Goal: Information Seeking & Learning: Find specific fact

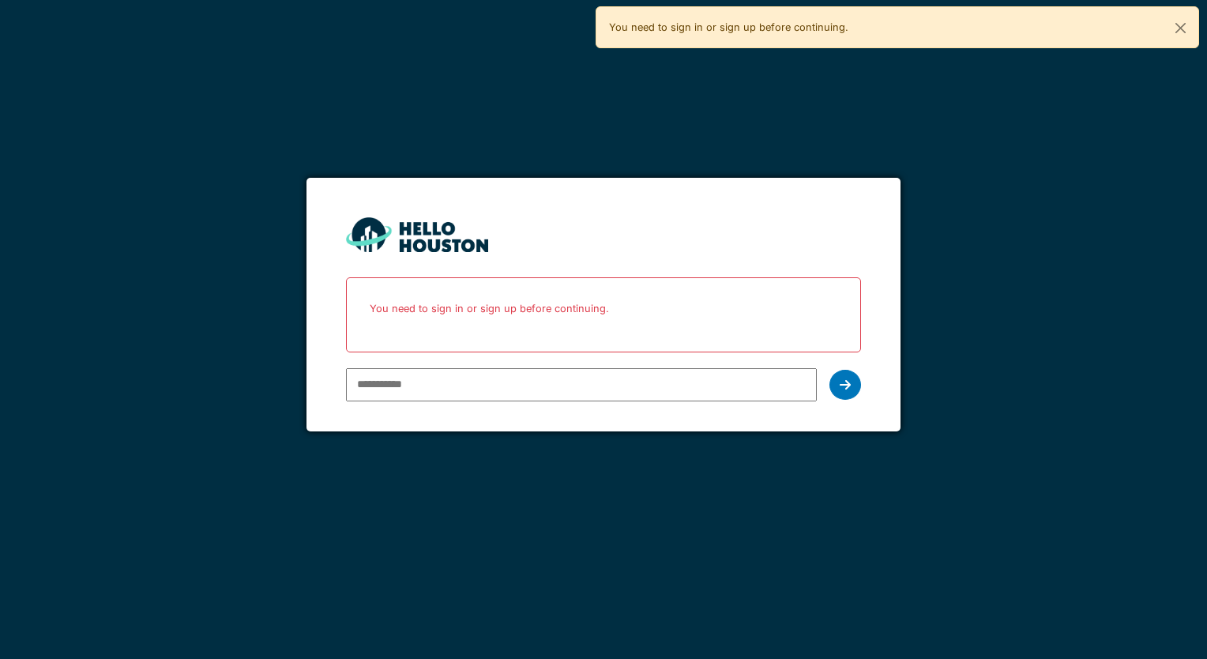
type input "**********"
click at [838, 382] on div at bounding box center [846, 385] width 32 height 30
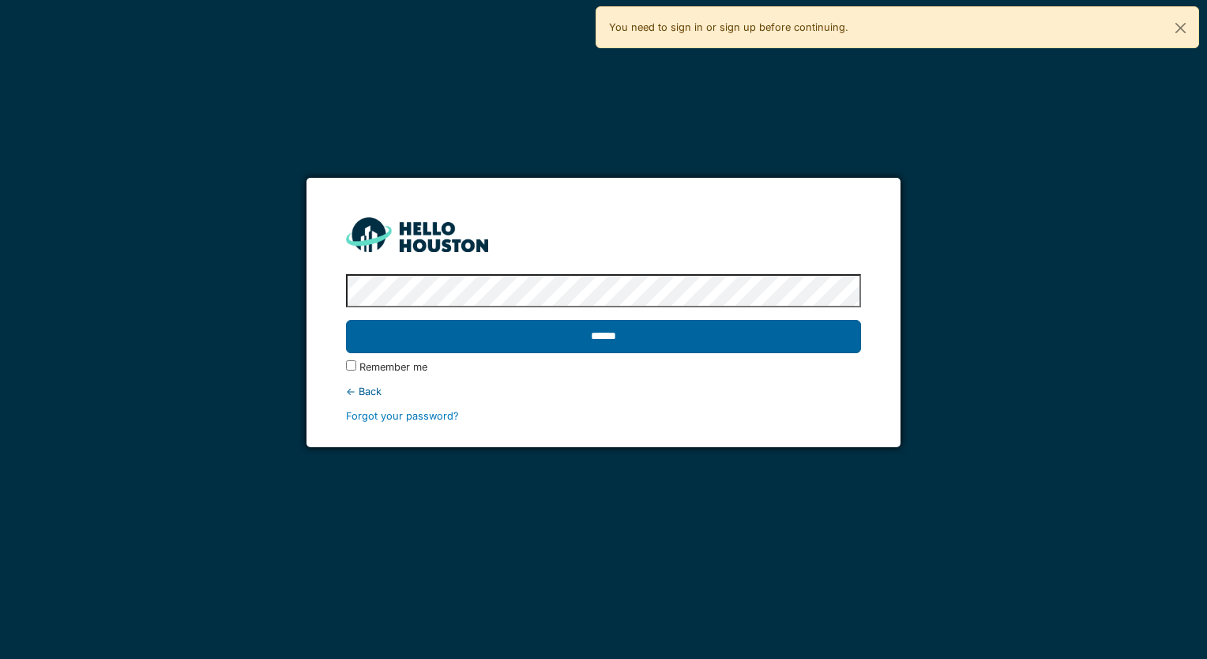
click at [664, 344] on input "******" at bounding box center [603, 336] width 514 height 33
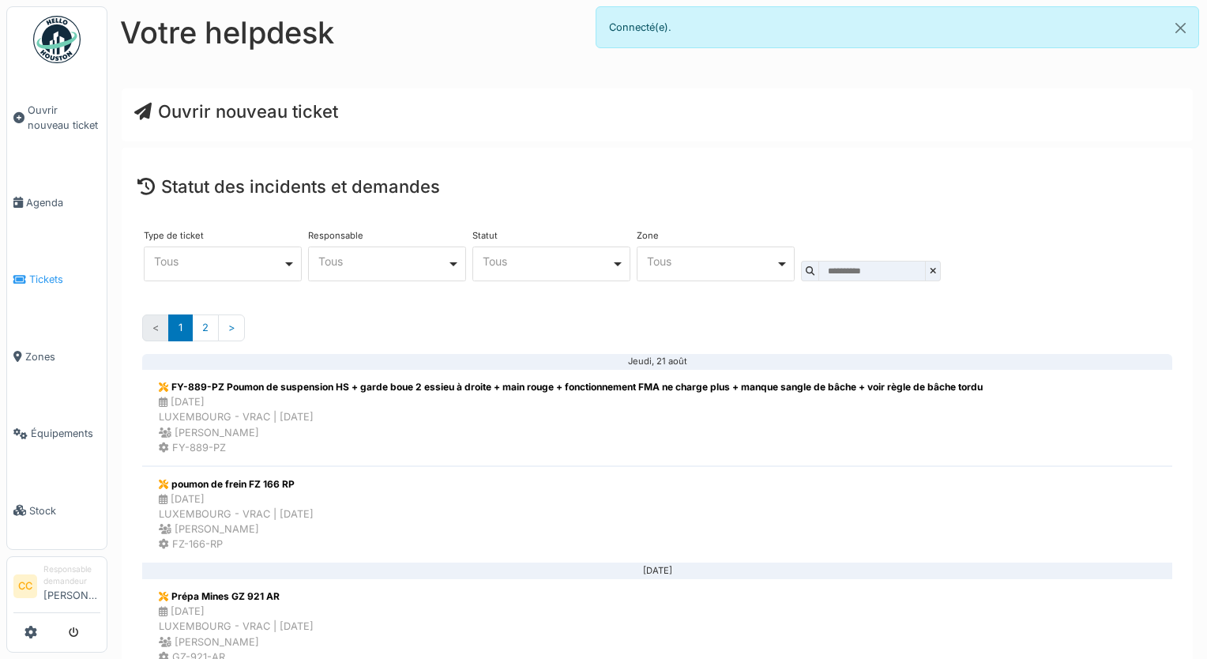
click at [36, 272] on span "Tickets" at bounding box center [64, 279] width 71 height 15
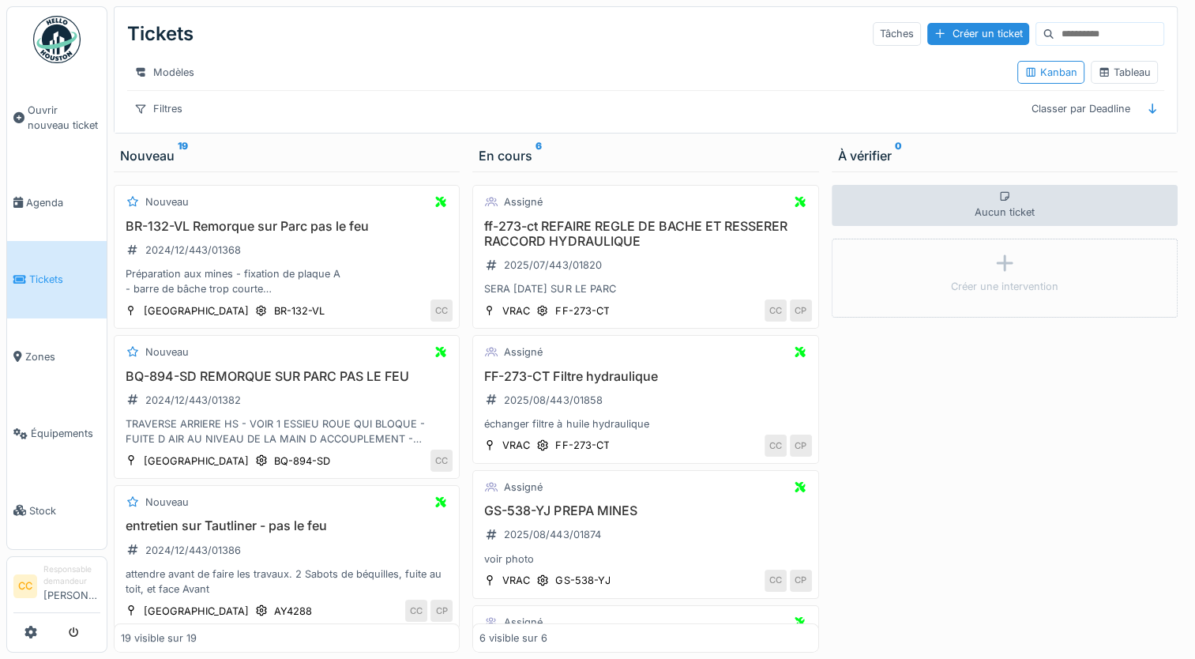
click at [1072, 27] on input at bounding box center [1109, 34] width 109 height 22
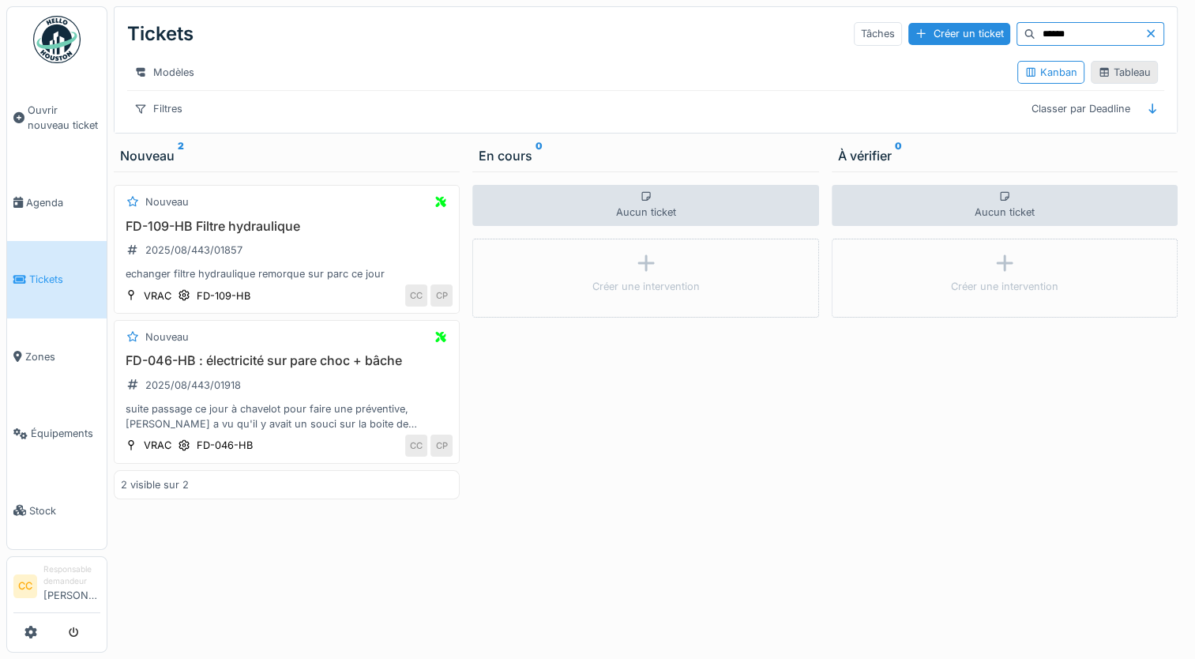
type input "******"
click at [1109, 77] on div "Tableau" at bounding box center [1124, 72] width 53 height 15
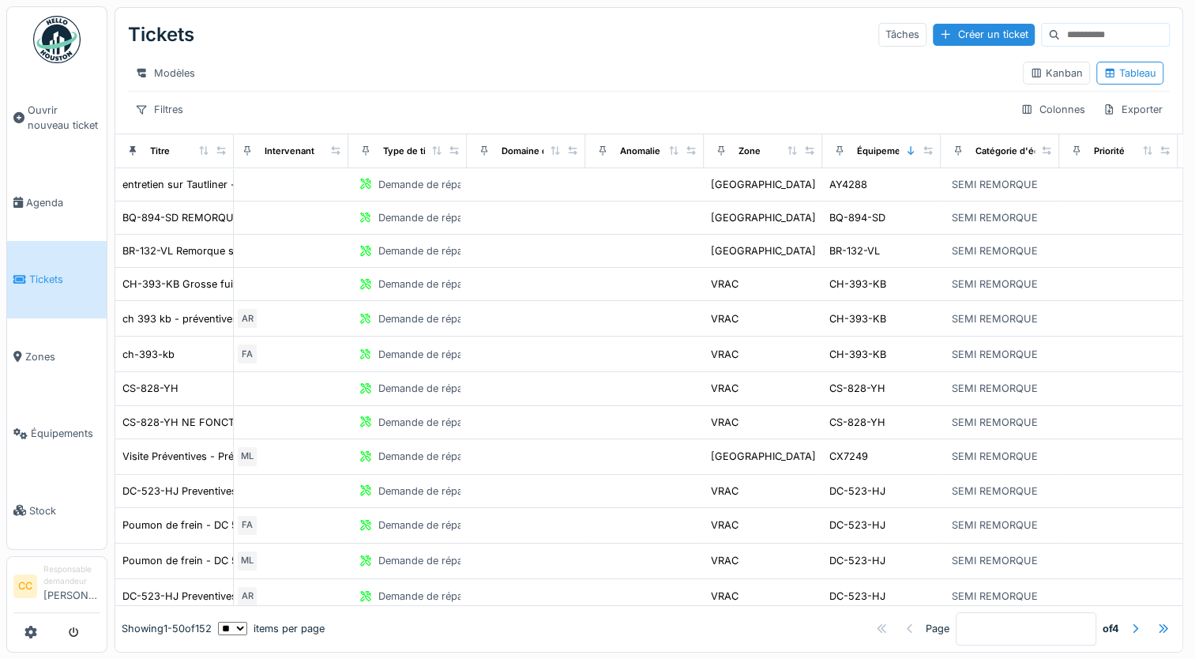
scroll to position [0, 759]
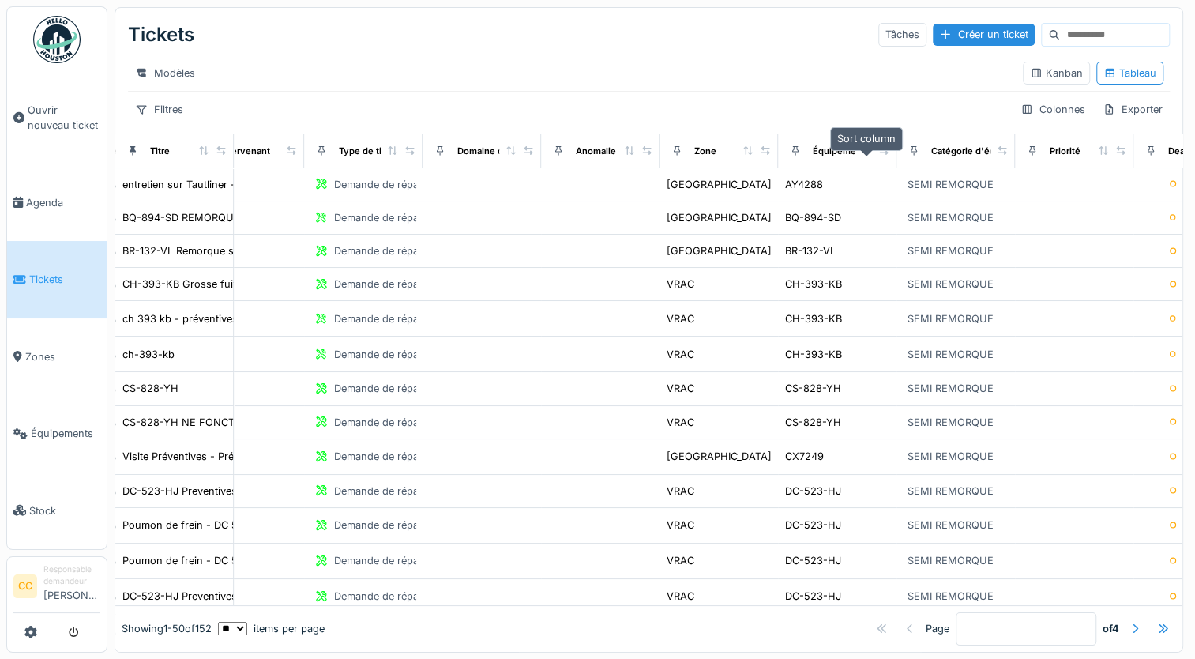
click at [863, 155] on icon at bounding box center [866, 150] width 11 height 9
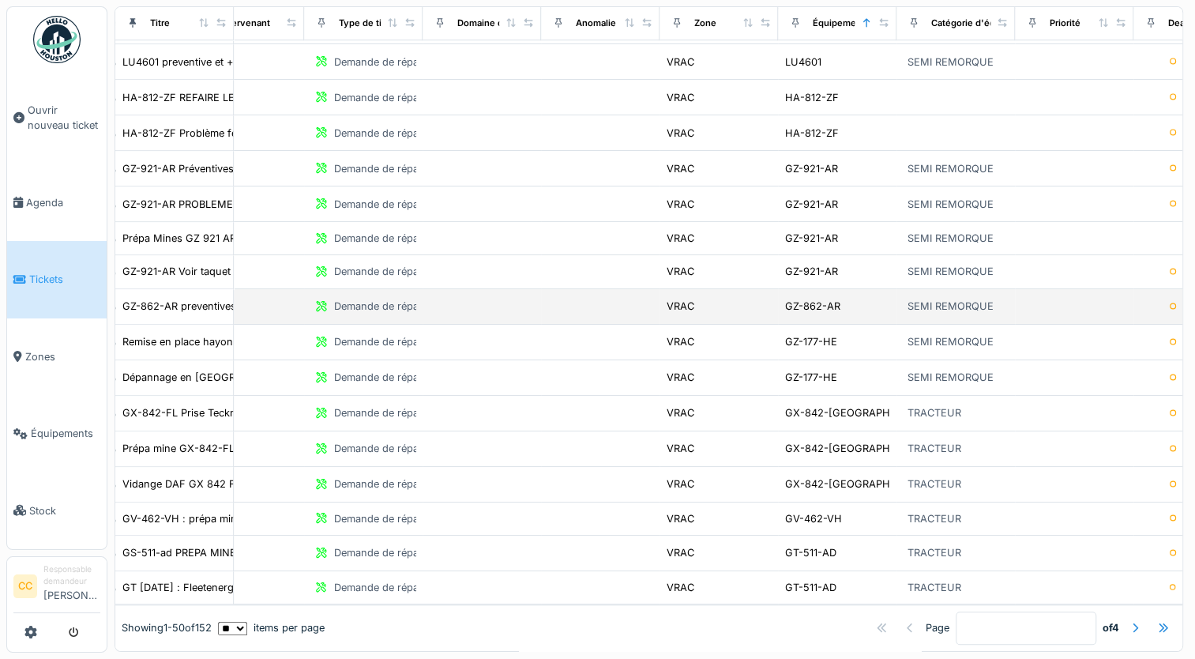
scroll to position [13, 0]
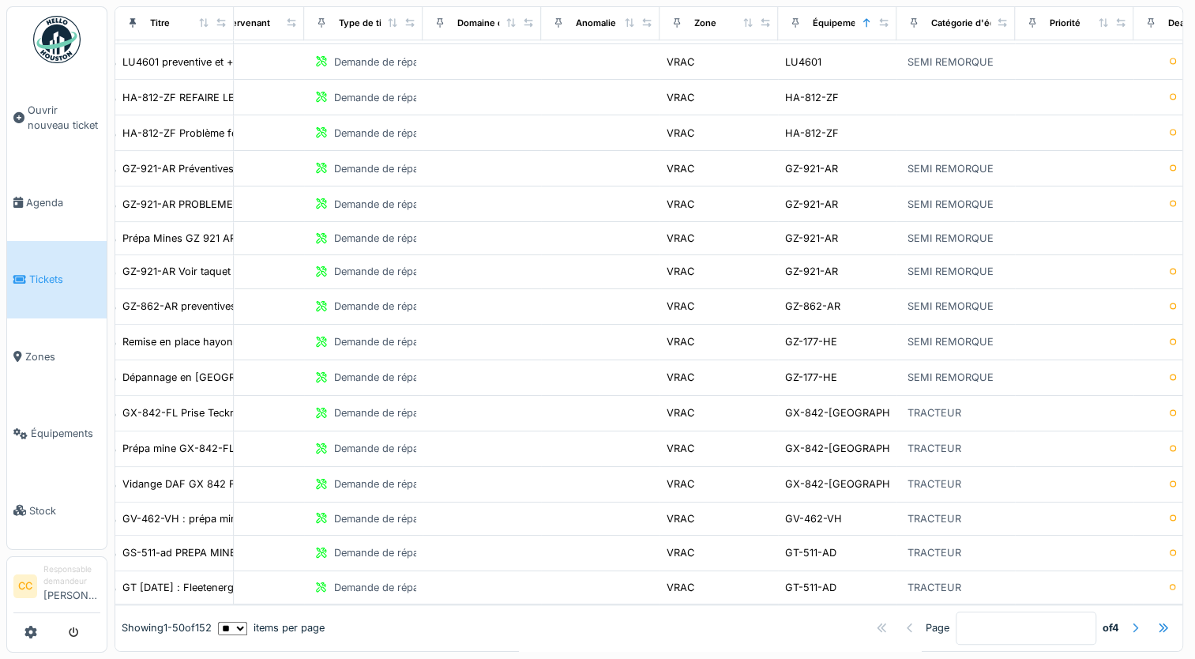
click at [1129, 620] on div at bounding box center [1135, 627] width 13 height 15
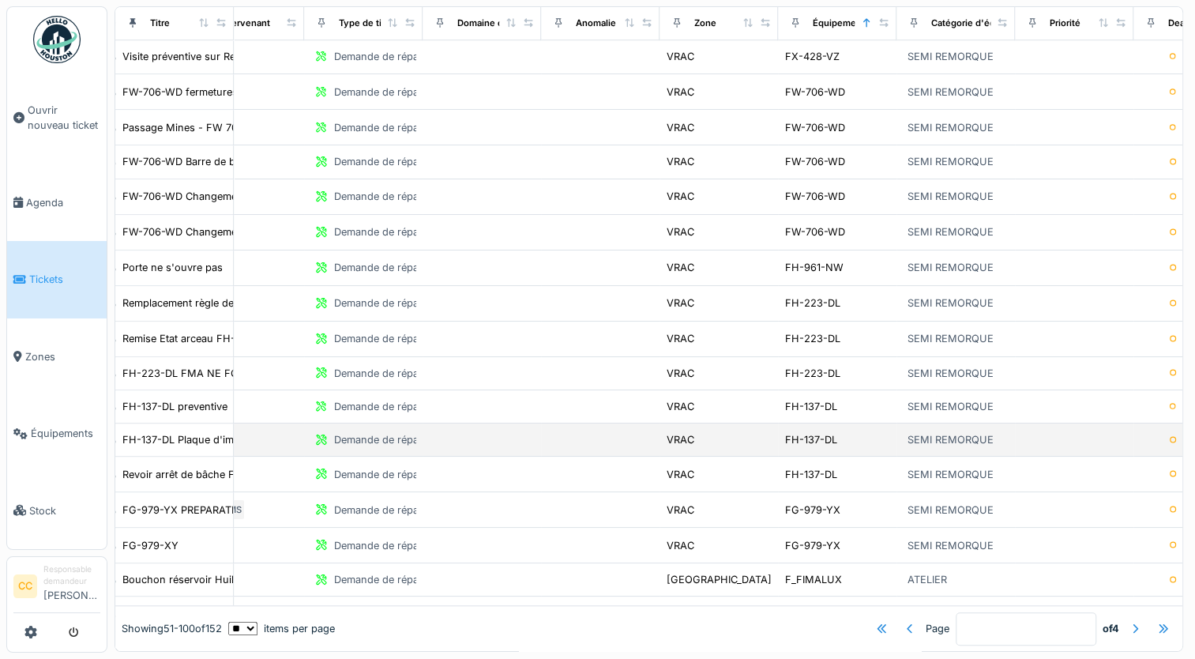
scroll to position [1313, 759]
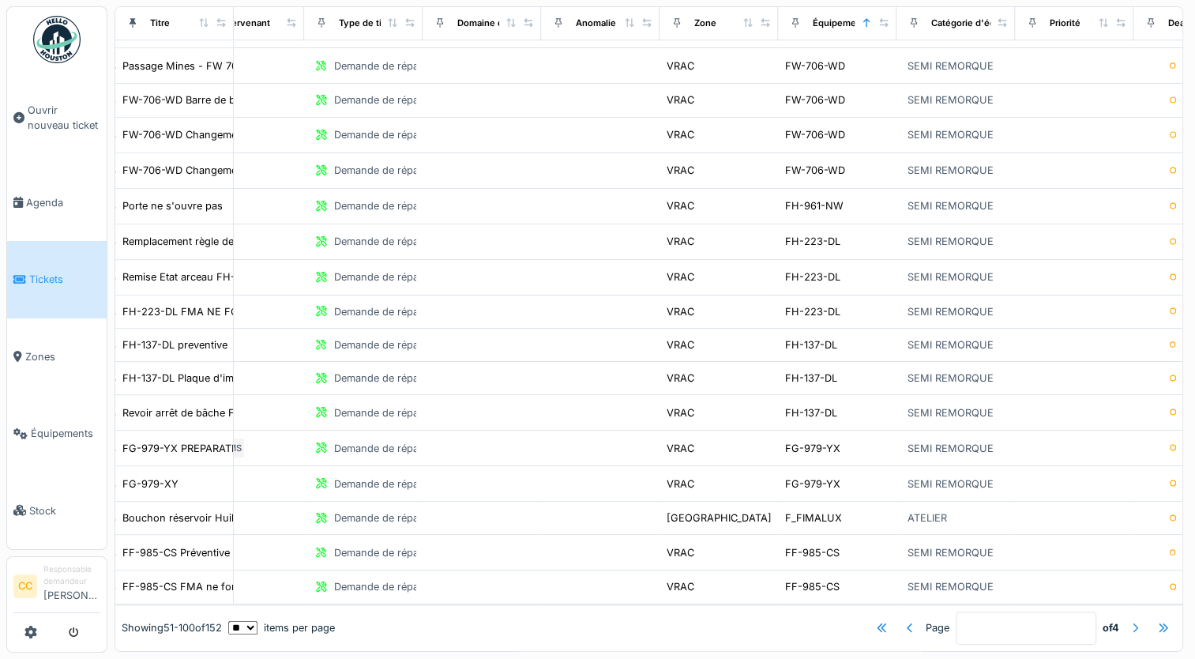
click at [1129, 620] on div at bounding box center [1135, 627] width 13 height 15
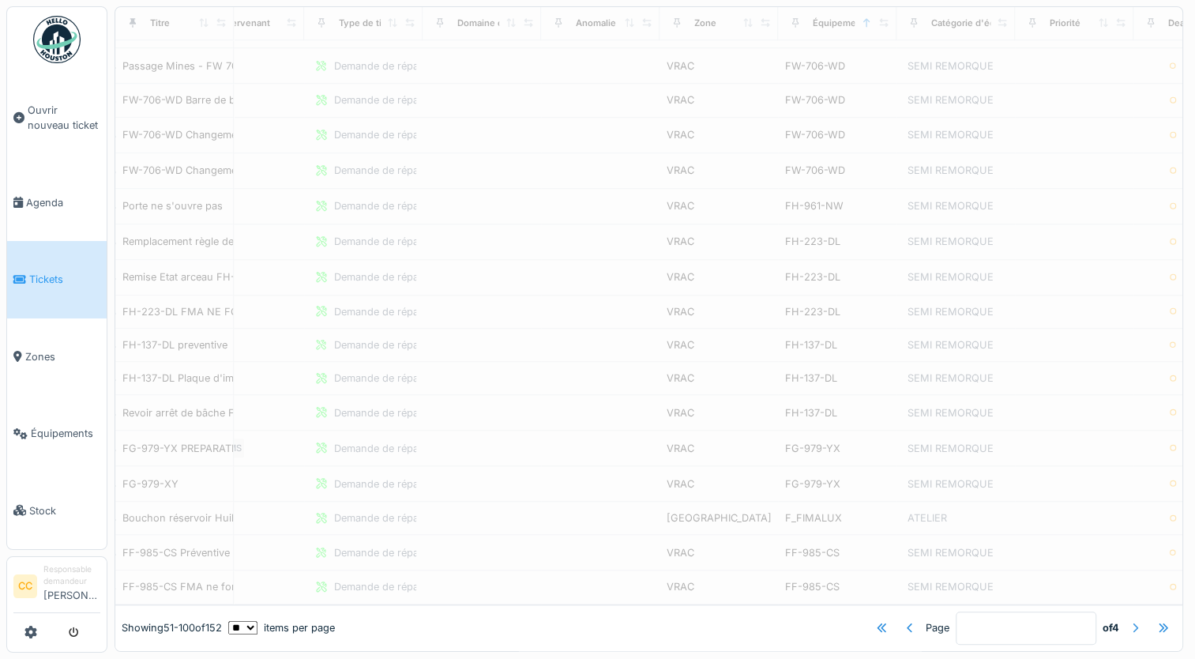
type input "*"
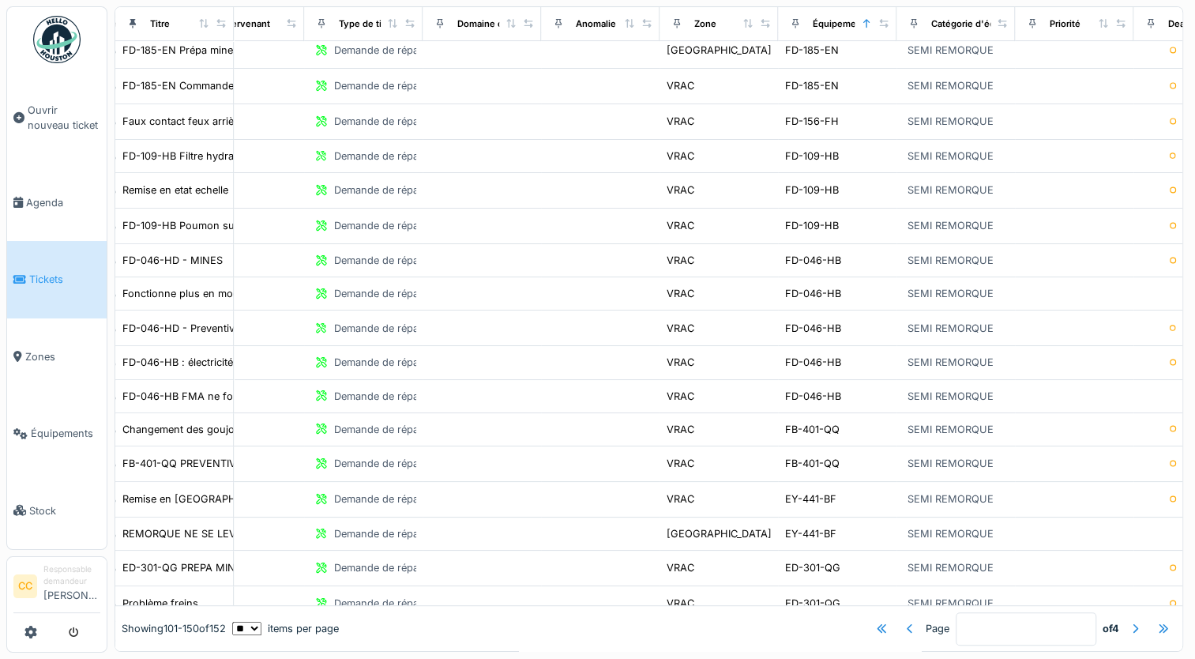
scroll to position [444, 759]
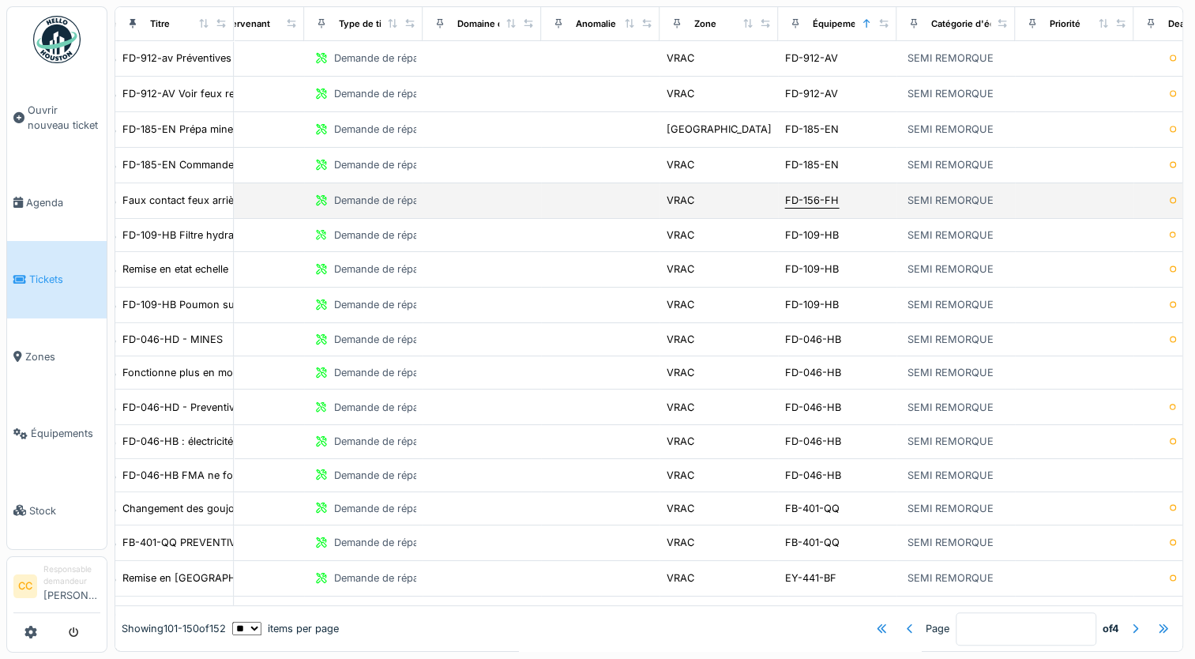
click at [814, 201] on div "FD-156-FH" at bounding box center [812, 200] width 54 height 15
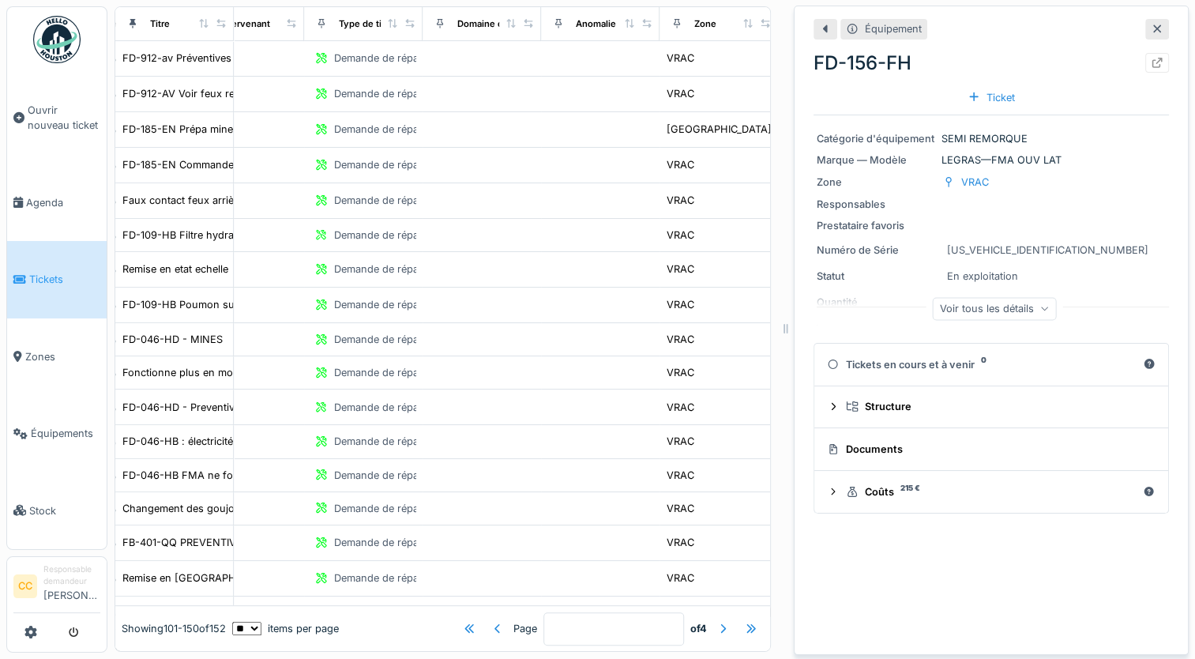
click at [963, 297] on div "Voir tous les détails" at bounding box center [995, 308] width 124 height 23
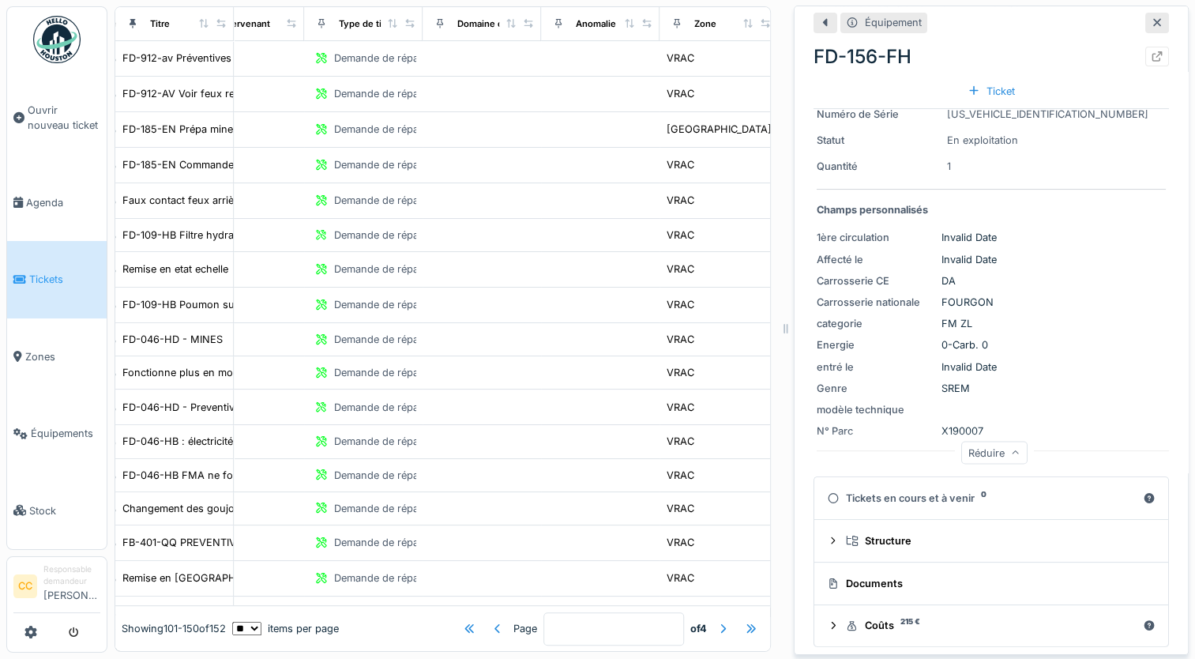
scroll to position [138, 0]
click at [860, 574] on div "Documents" at bounding box center [988, 581] width 322 height 15
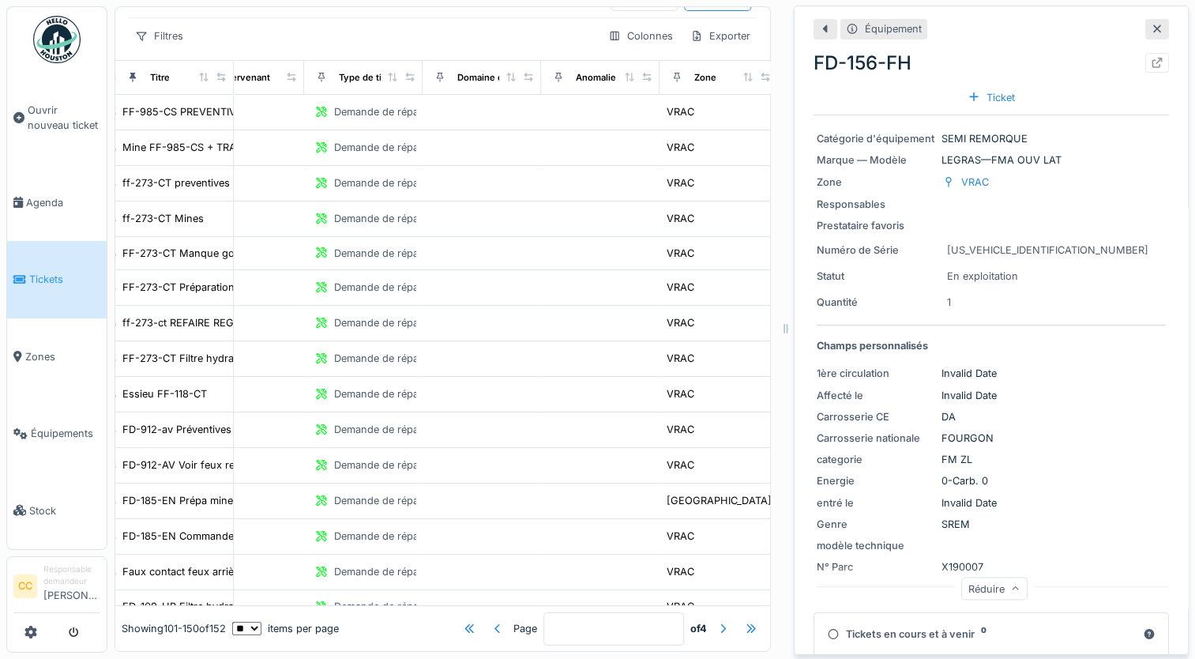
scroll to position [0, 759]
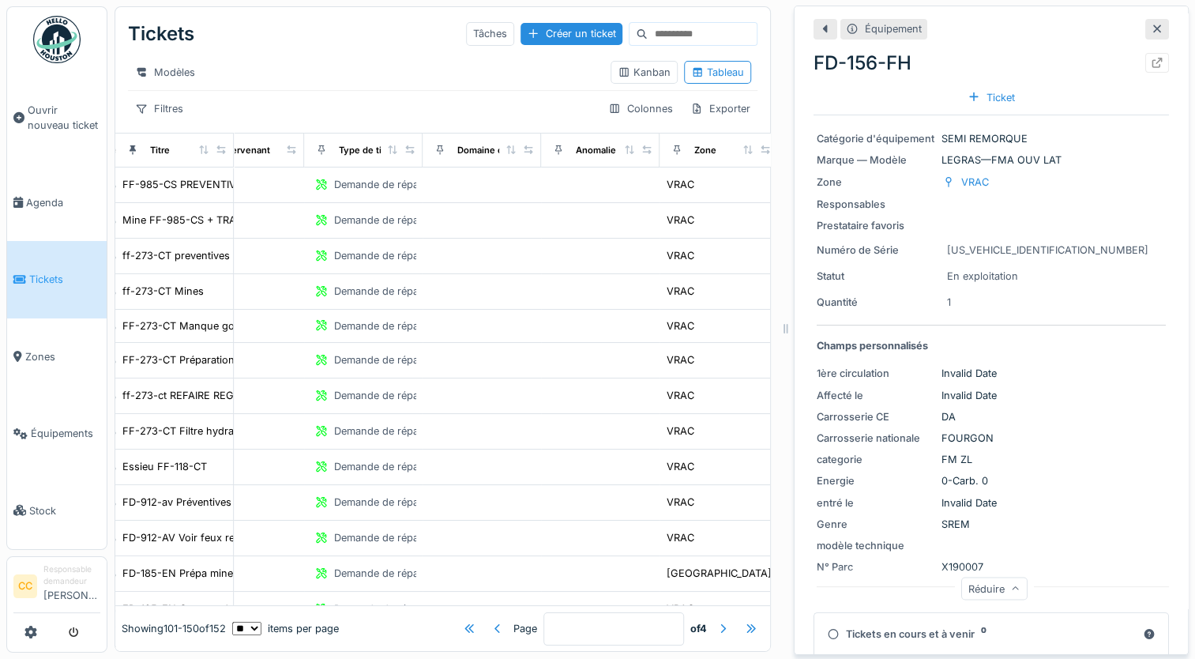
click at [648, 23] on input at bounding box center [702, 34] width 109 height 22
type input "**"
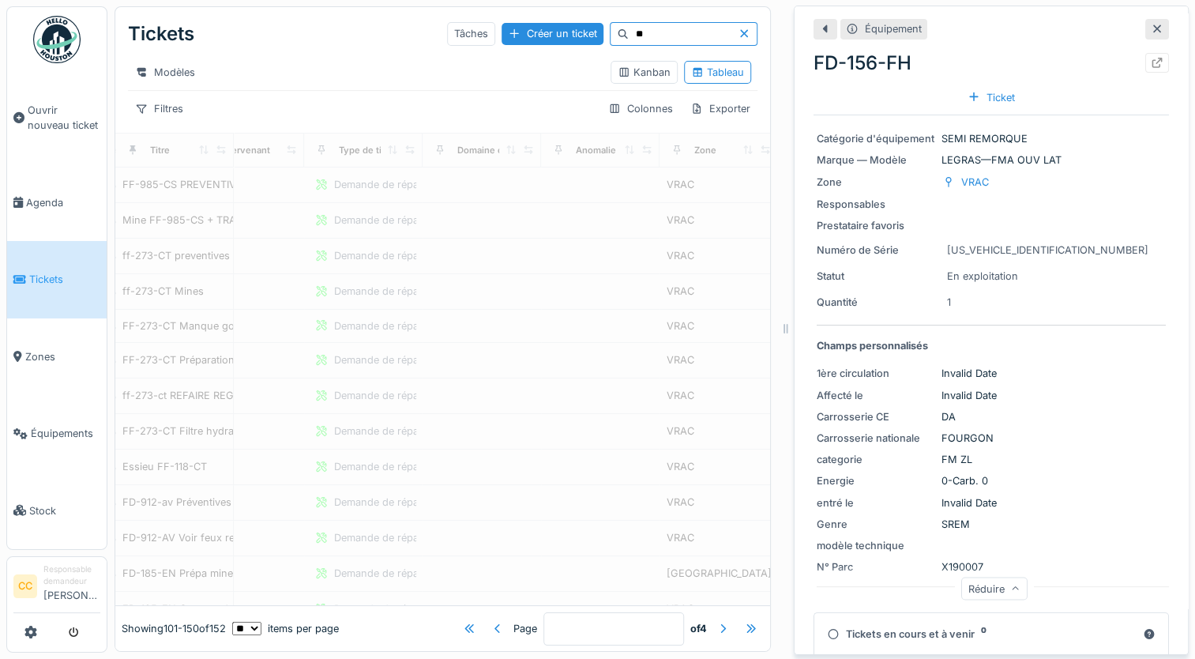
type input "*"
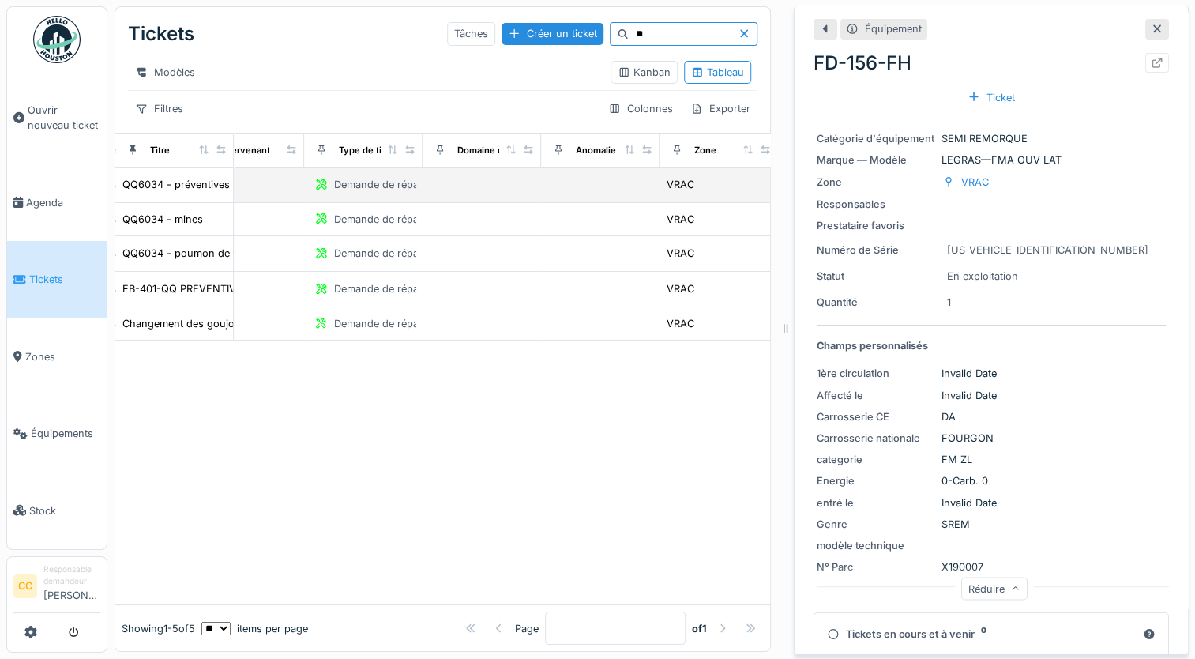
type input "**"
click at [331, 189] on div "Demande de réparation" at bounding box center [364, 184] width 106 height 18
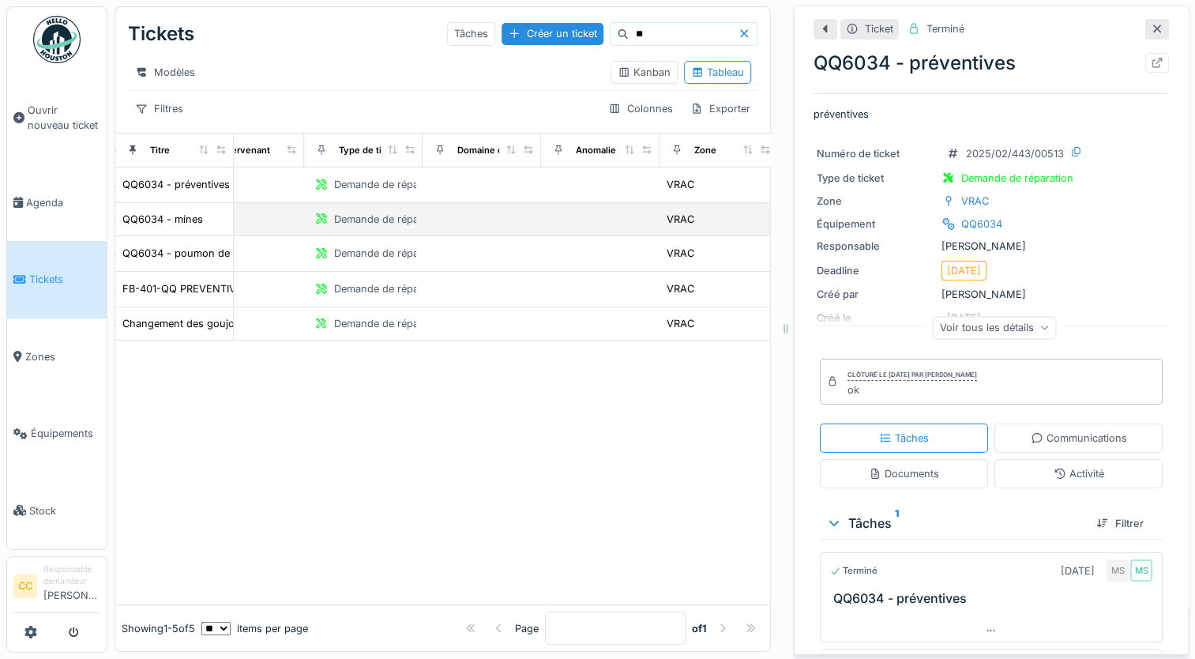
click at [302, 216] on td at bounding box center [245, 219] width 119 height 33
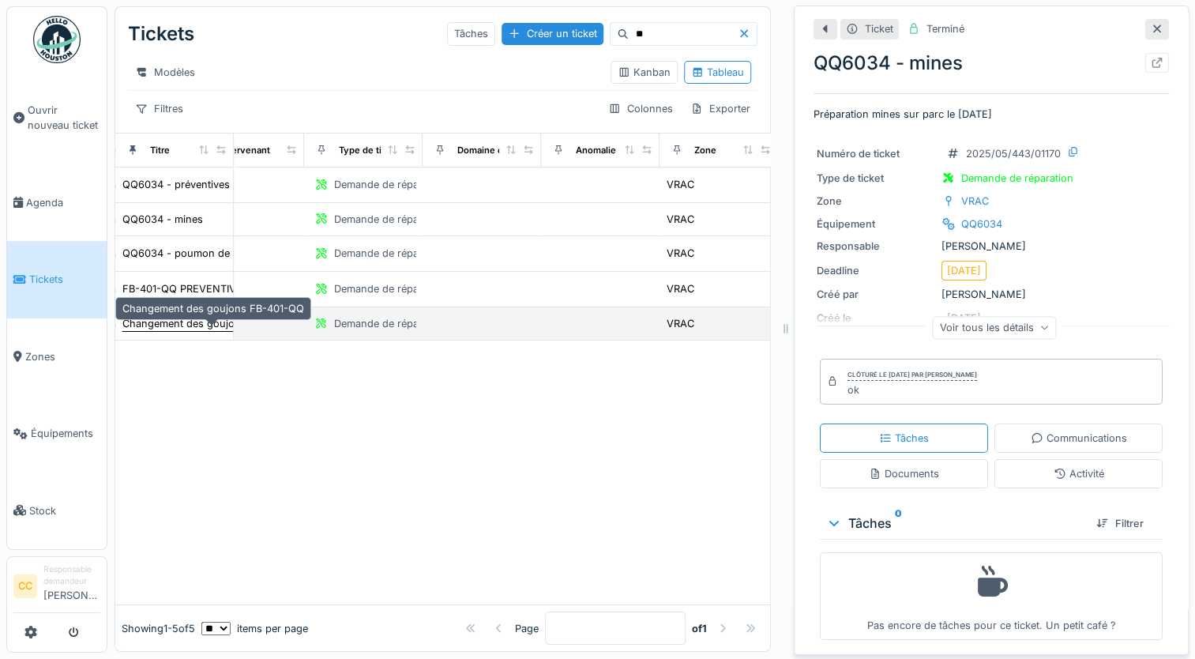
click at [213, 324] on div "Changement des goujons FB-401-QQ" at bounding box center [213, 323] width 182 height 15
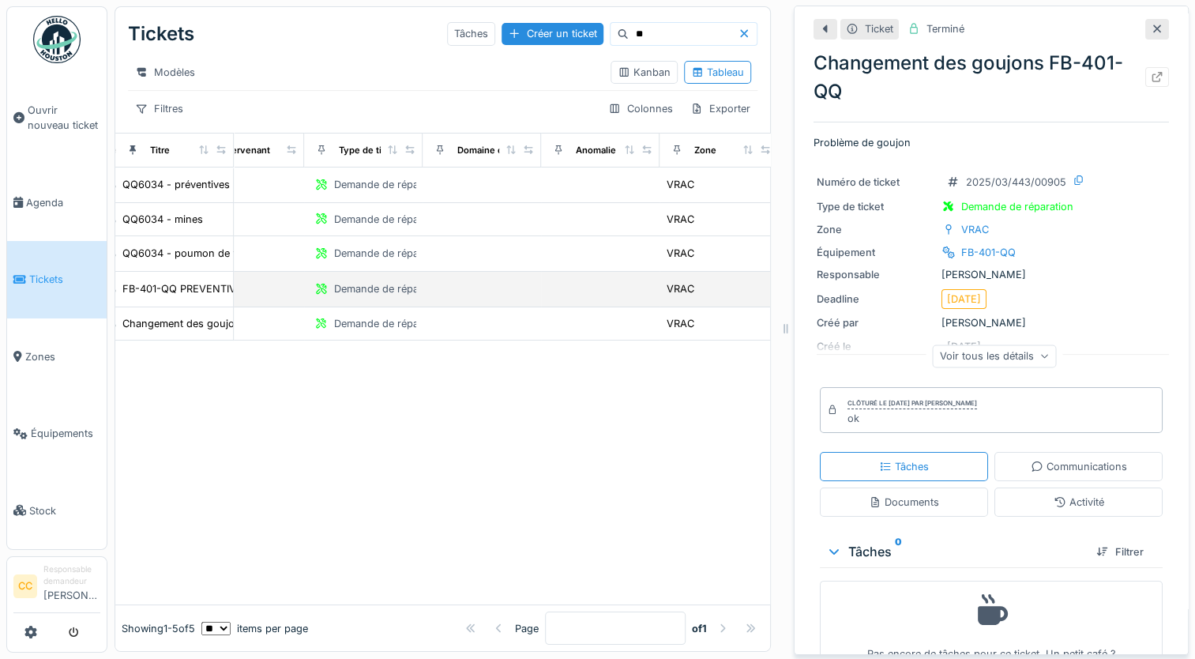
click at [212, 296] on td "FB-401-QQ PREVENTIVES" at bounding box center [174, 290] width 119 height 36
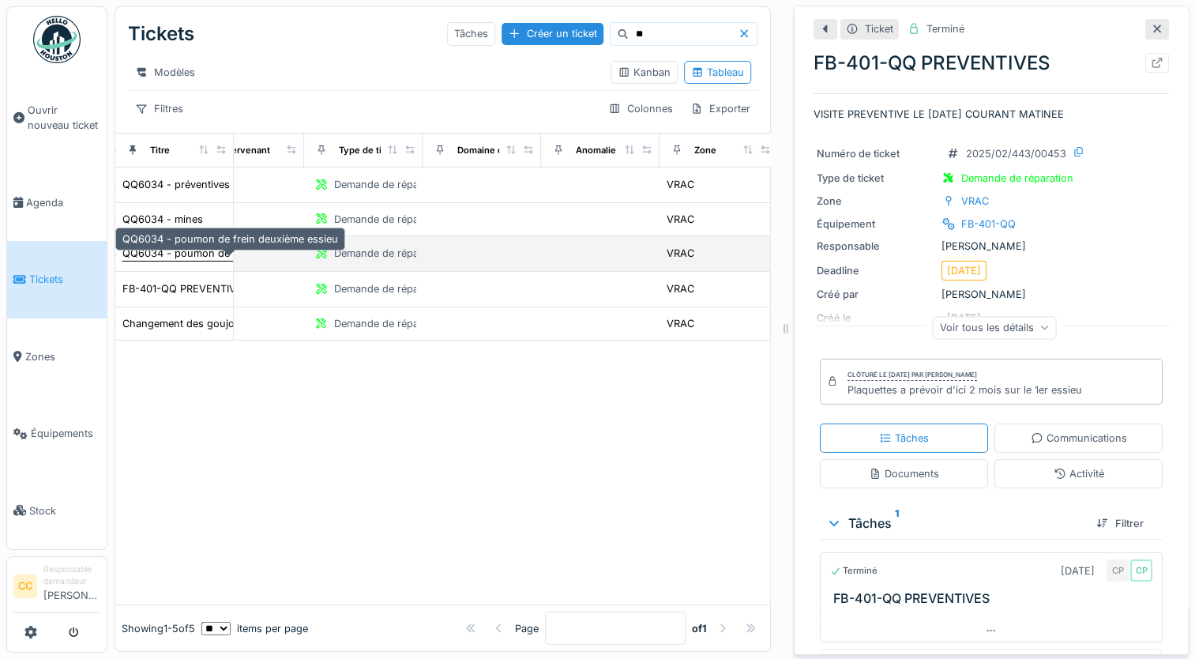
click at [188, 256] on div "QQ6034 - poumon de frein deuxième essieu" at bounding box center [230, 253] width 216 height 15
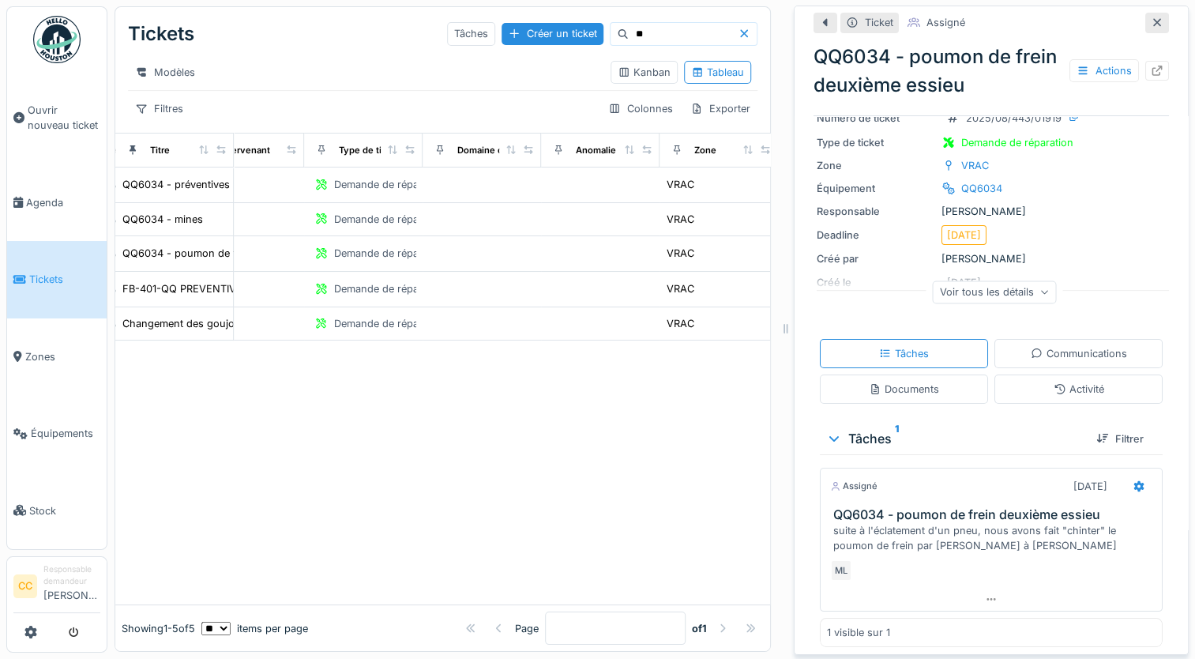
scroll to position [83, 0]
